Goal: Information Seeking & Learning: Learn about a topic

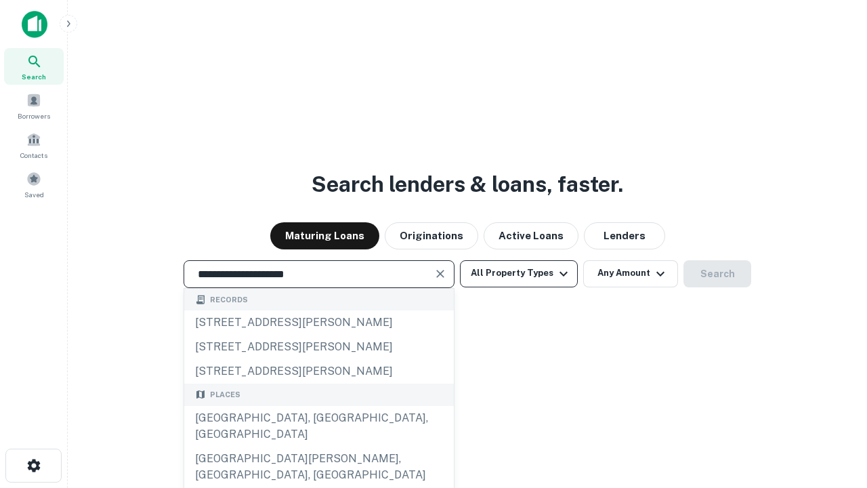
click at [318, 446] on div "[GEOGRAPHIC_DATA], [GEOGRAPHIC_DATA], [GEOGRAPHIC_DATA]" at bounding box center [319, 426] width 270 height 41
click at [519, 273] on button "All Property Types" at bounding box center [519, 273] width 118 height 27
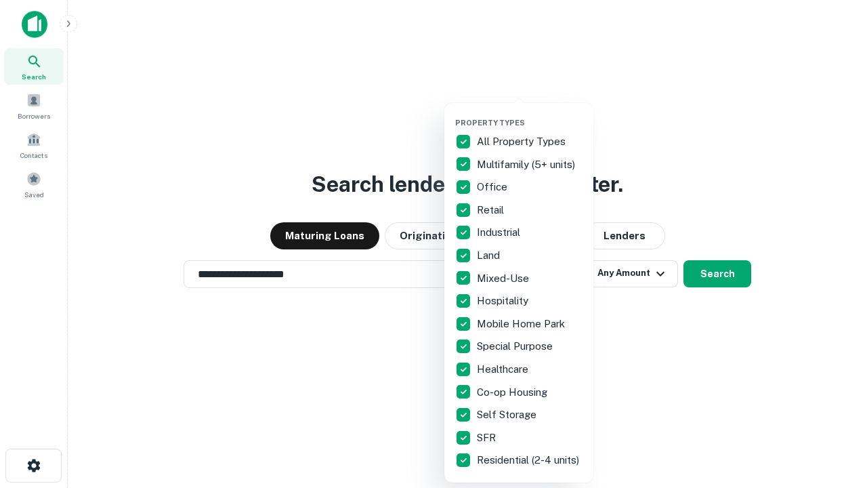
type input "**********"
click at [530, 114] on button "button" at bounding box center [529, 114] width 149 height 1
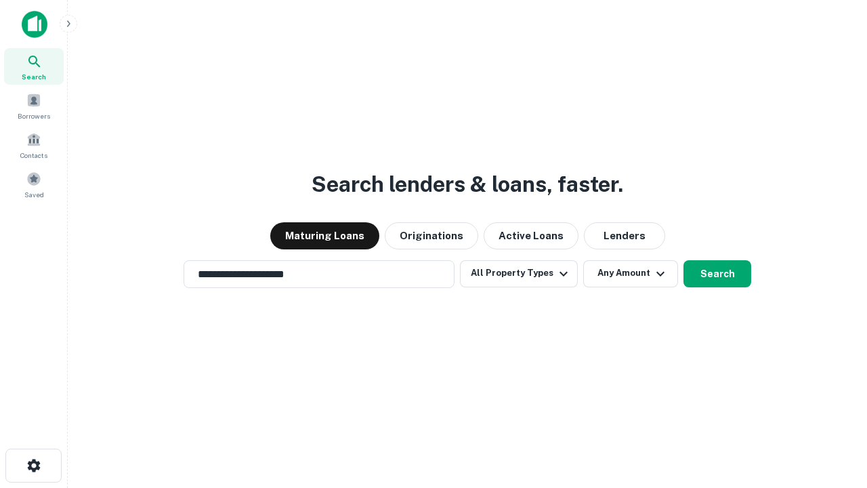
scroll to position [8, 163]
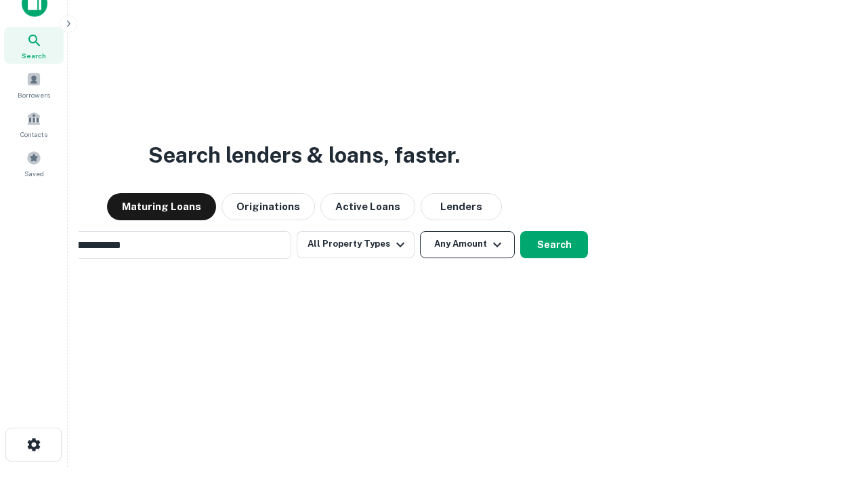
click at [420, 231] on button "Any Amount" at bounding box center [467, 244] width 95 height 27
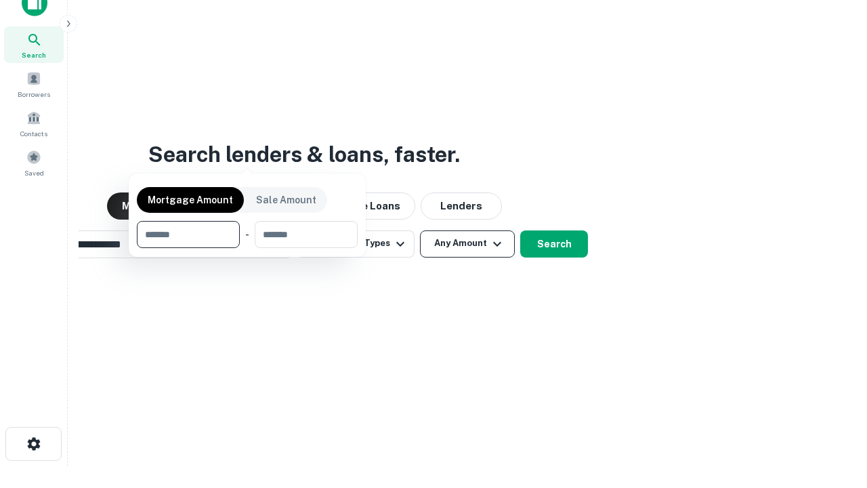
scroll to position [98, 383]
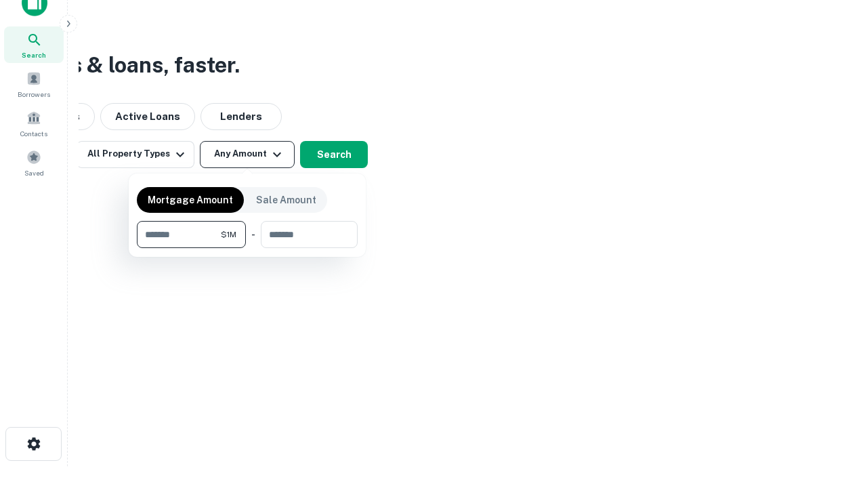
type input "*******"
click at [247, 248] on button "button" at bounding box center [247, 248] width 221 height 1
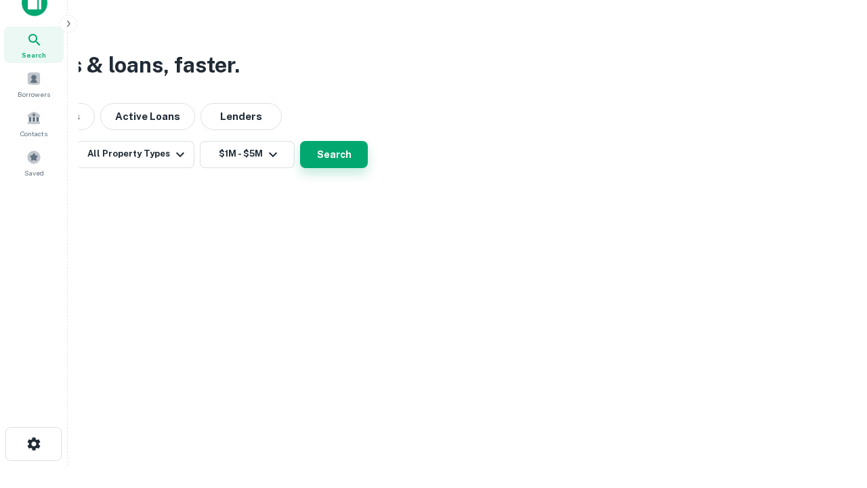
click at [368, 168] on button "Search" at bounding box center [334, 154] width 68 height 27
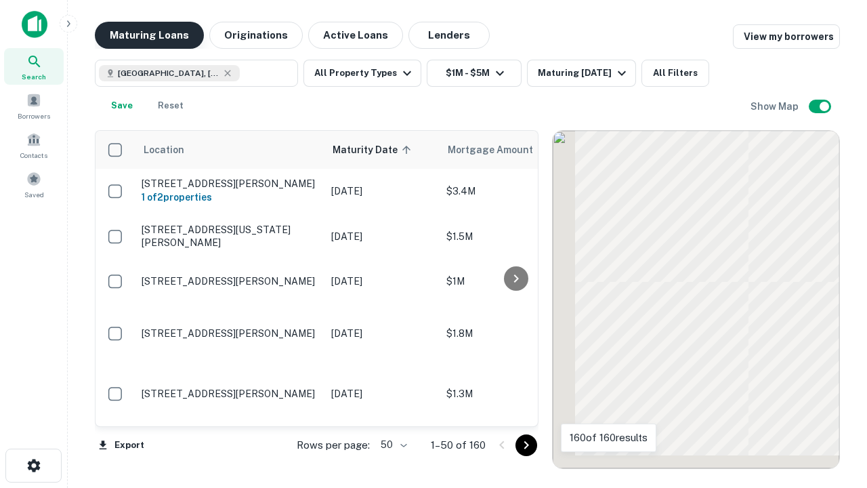
click at [149, 35] on button "Maturing Loans" at bounding box center [149, 35] width 109 height 27
